Goal: Task Accomplishment & Management: Manage account settings

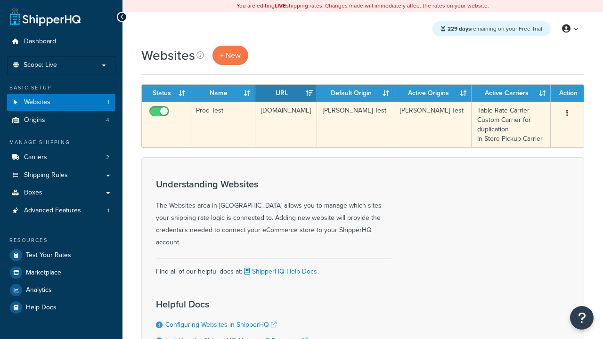
click at [160, 113] on input "checkbox" at bounding box center [160, 114] width 26 height 12
checkbox input "false"
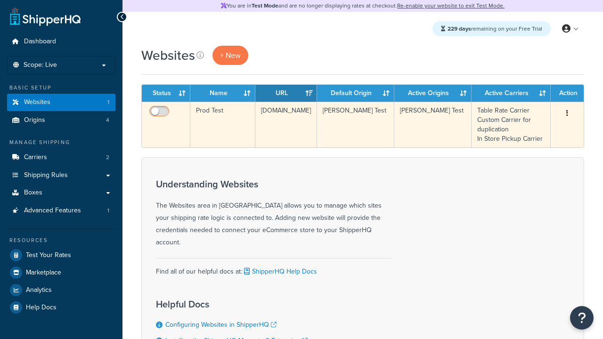
click at [160, 113] on input "checkbox" at bounding box center [160, 114] width 26 height 12
checkbox input "true"
